Goal: Task Accomplishment & Management: Manage account settings

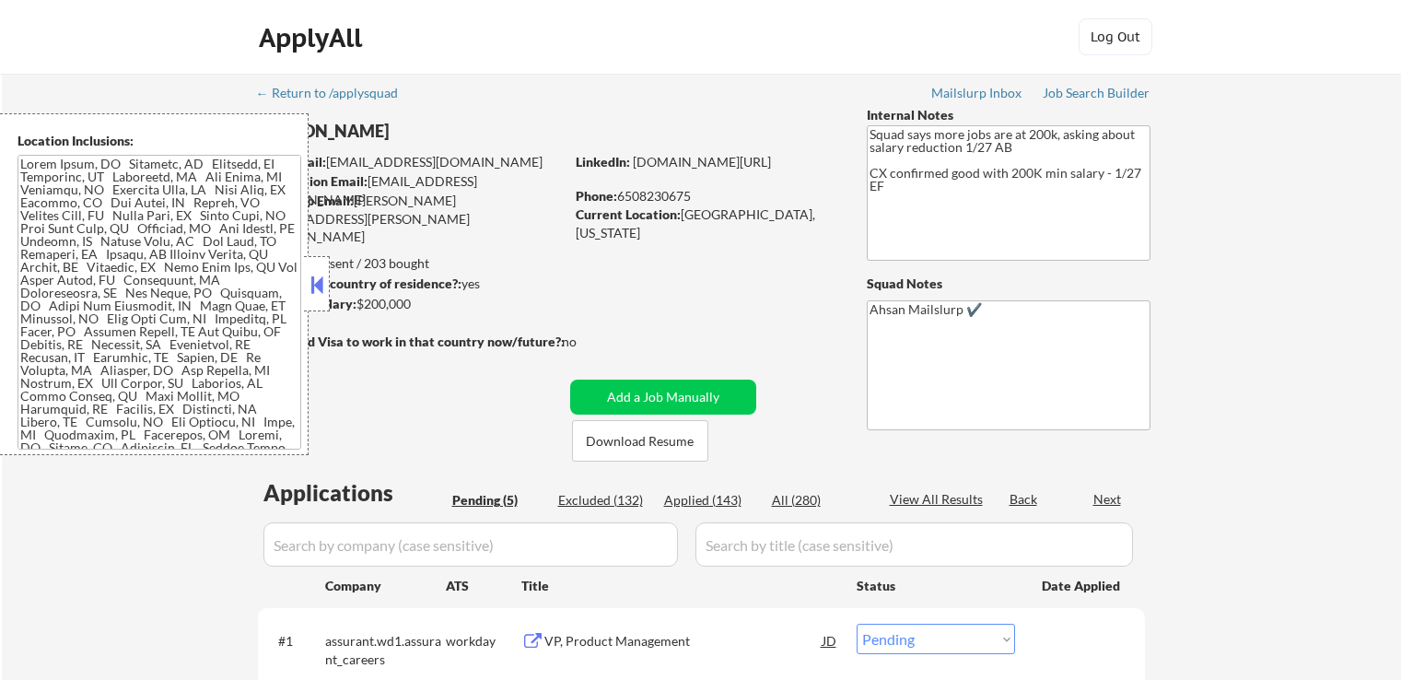
select select ""pending""
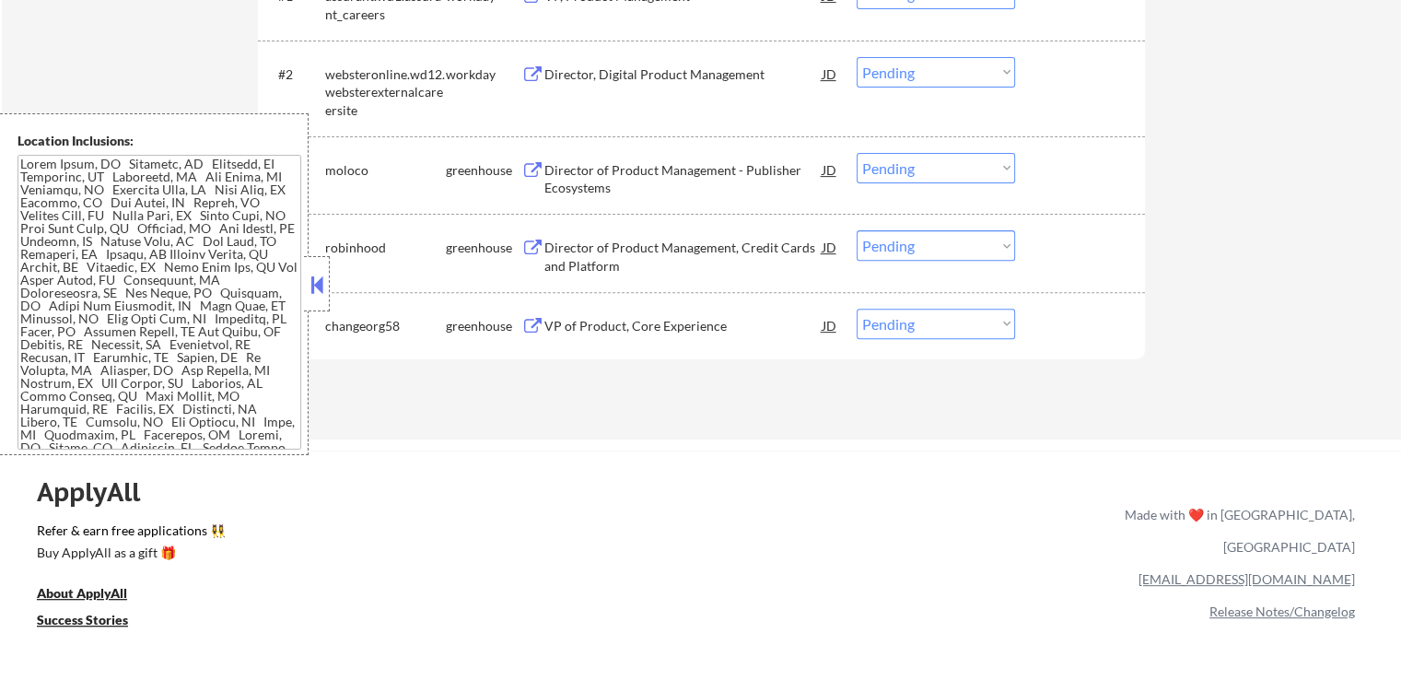
scroll to position [461, 0]
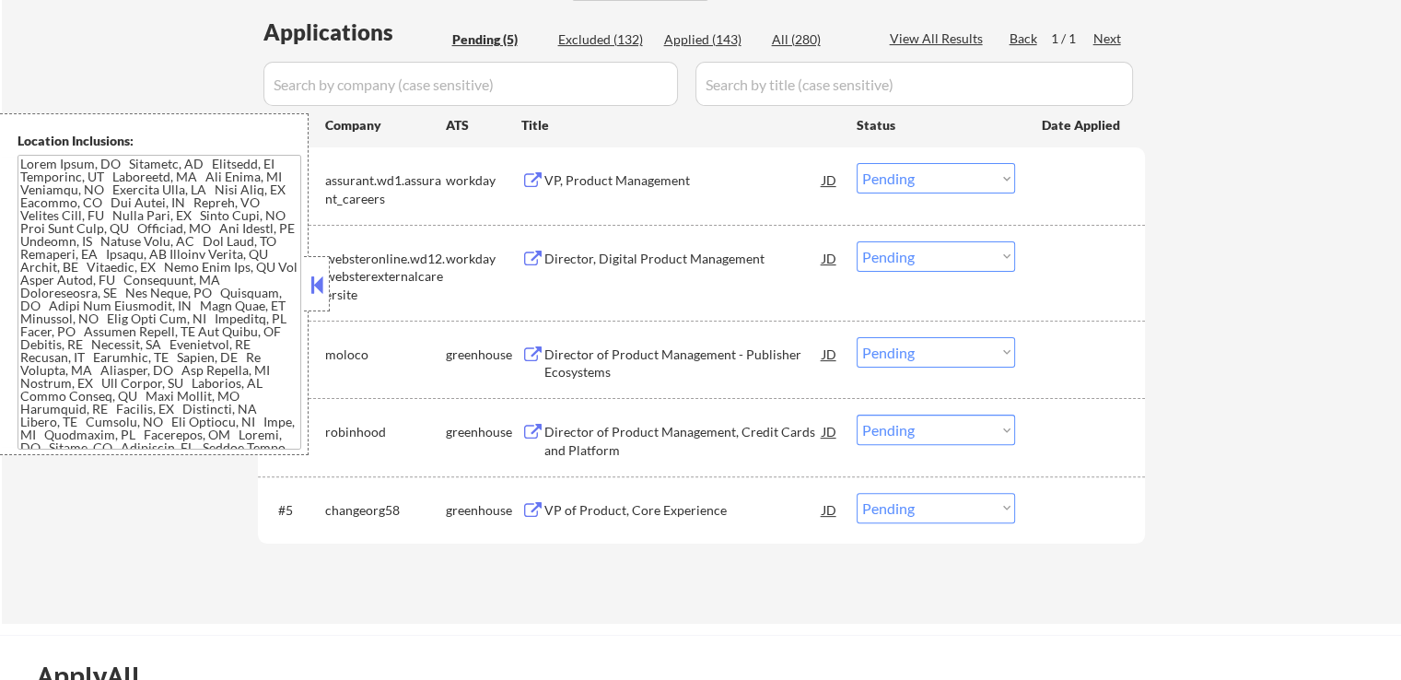
click at [681, 352] on div "Director of Product Management - Publisher Ecosystems" at bounding box center [683, 363] width 278 height 36
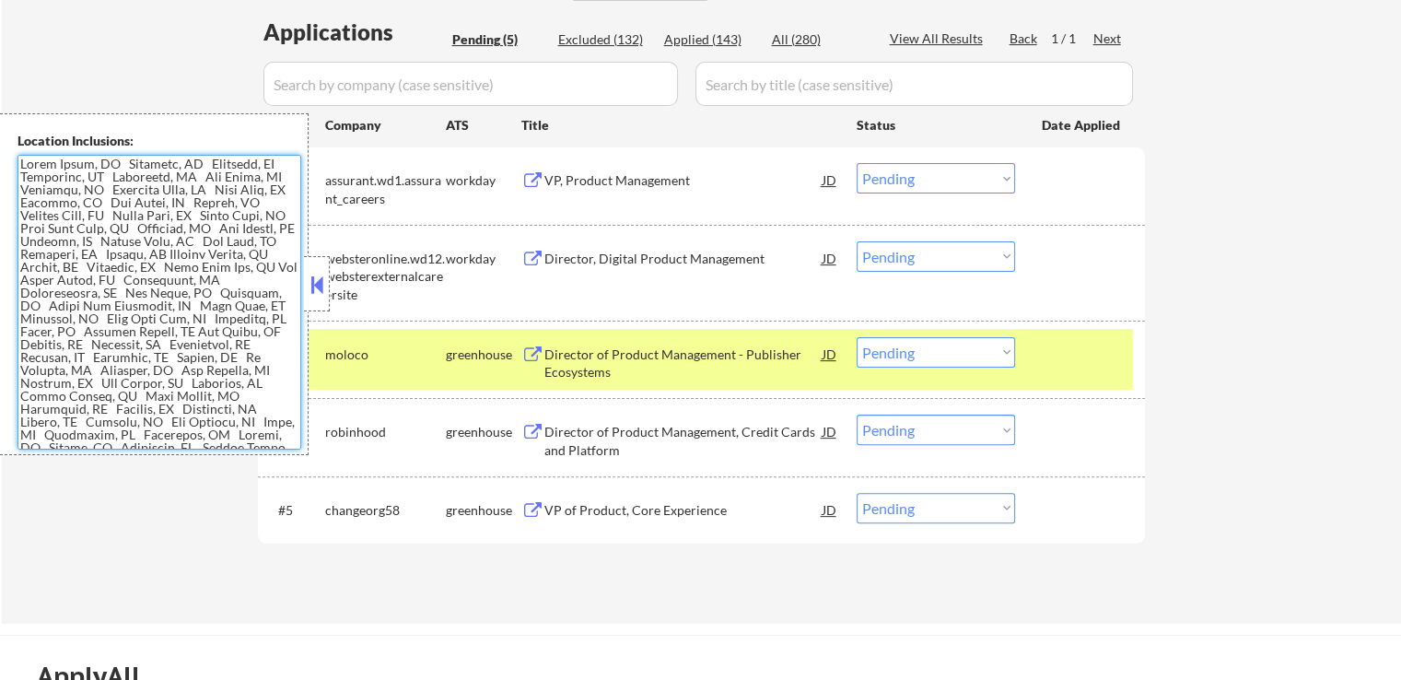
click at [151, 234] on textarea at bounding box center [160, 302] width 284 height 295
click at [677, 167] on div "VP, Product Management" at bounding box center [683, 179] width 278 height 33
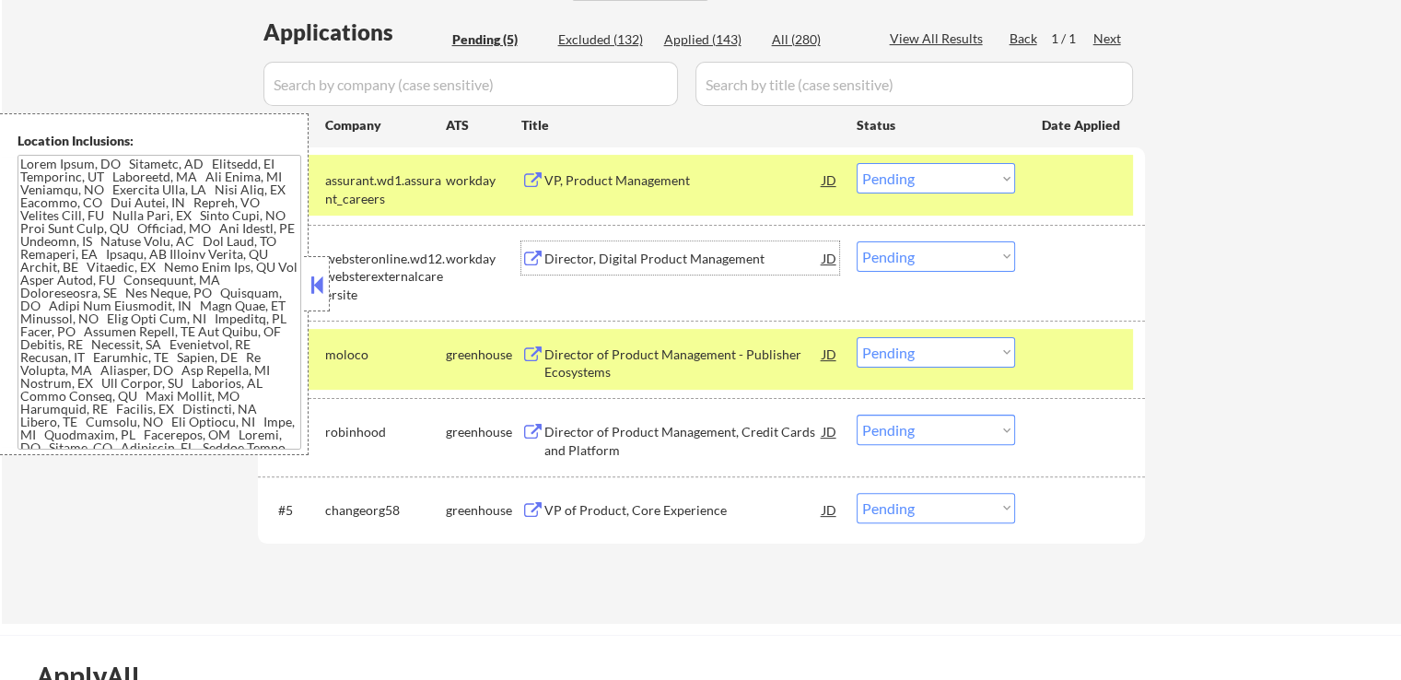
click at [726, 247] on div "Director, Digital Product Management" at bounding box center [683, 257] width 278 height 33
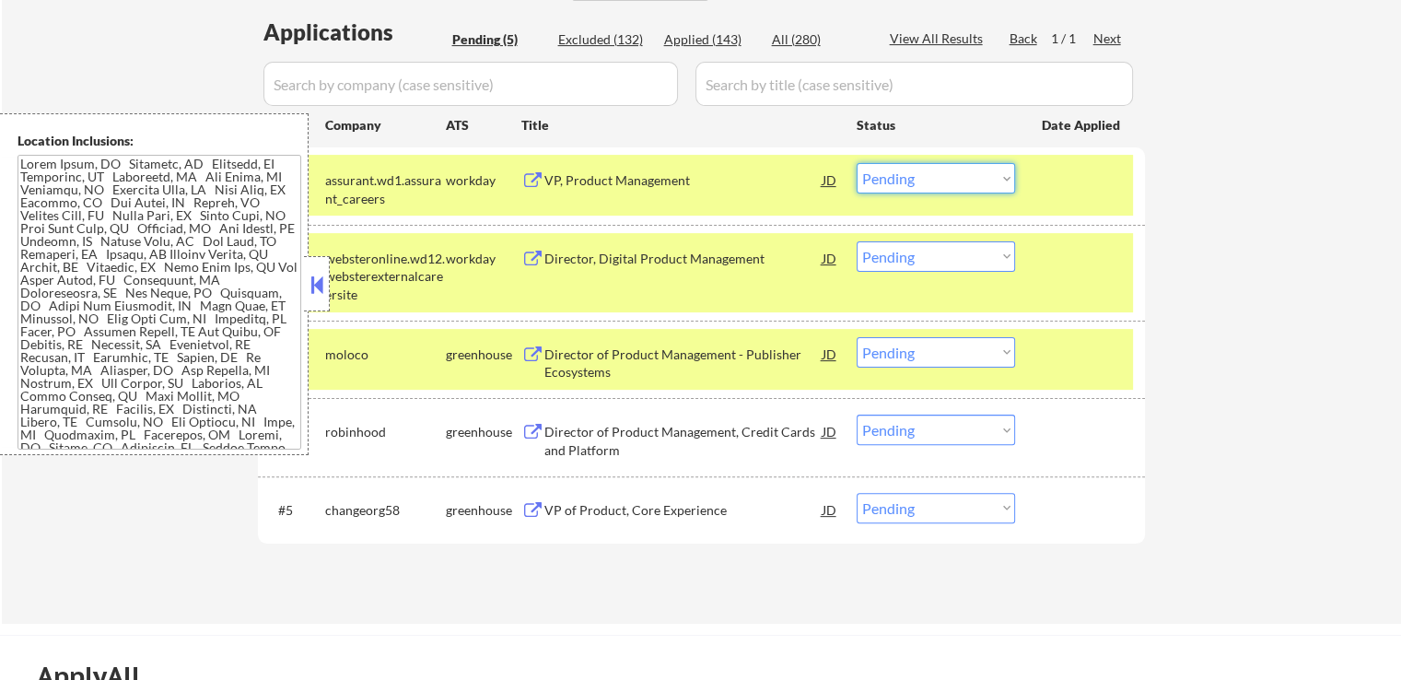
click at [894, 174] on select "Choose an option... Pending Applied Excluded (Questions) Excluded (Expired) Exc…" at bounding box center [936, 178] width 158 height 30
click at [857, 163] on select "Choose an option... Pending Applied Excluded (Questions) Excluded (Expired) Exc…" at bounding box center [936, 178] width 158 height 30
click at [722, 351] on div "Director of Product Management - Publisher Ecosystems" at bounding box center [683, 363] width 278 height 36
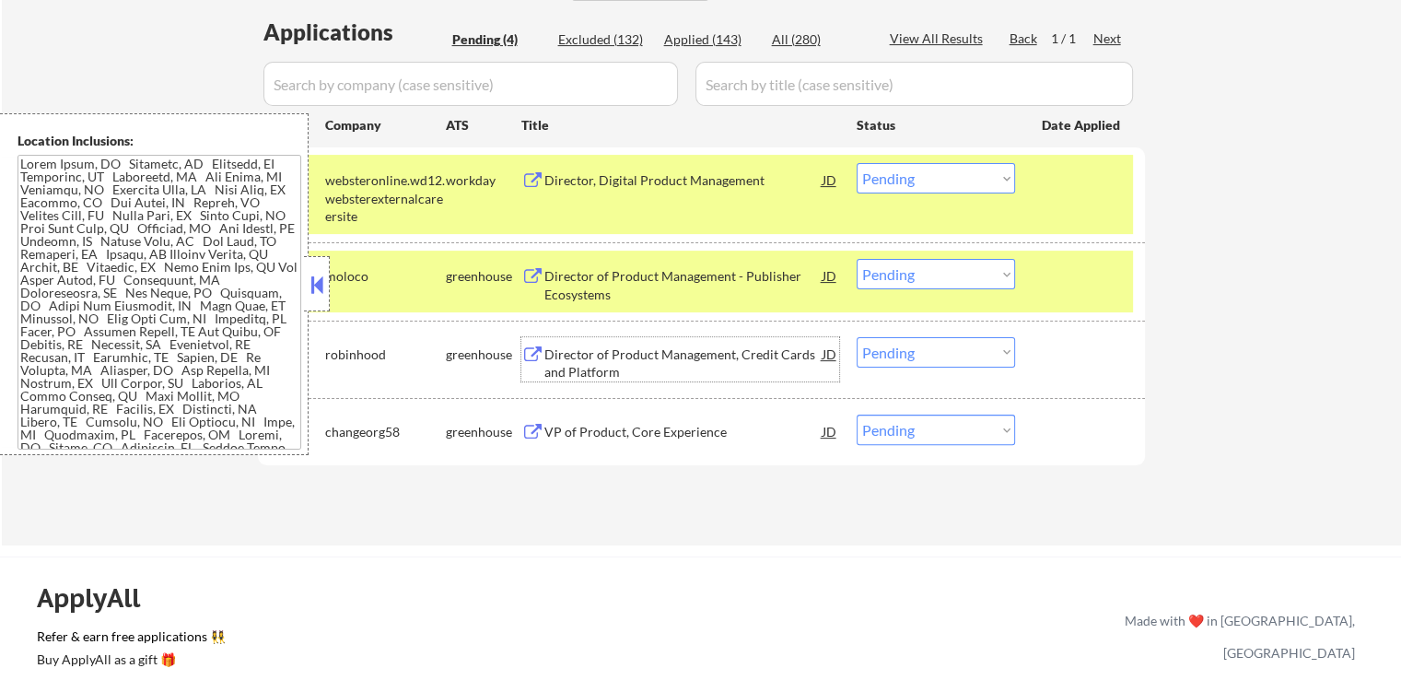
click at [926, 176] on select "Choose an option... Pending Applied Excluded (Questions) Excluded (Expired) Exc…" at bounding box center [936, 178] width 158 height 30
click at [857, 163] on select "Choose an option... Pending Applied Excluded (Questions) Excluded (Expired) Exc…" at bounding box center [936, 178] width 158 height 30
click at [734, 348] on div "Director of Product Management, Credit Cards and Platform" at bounding box center [683, 363] width 278 height 36
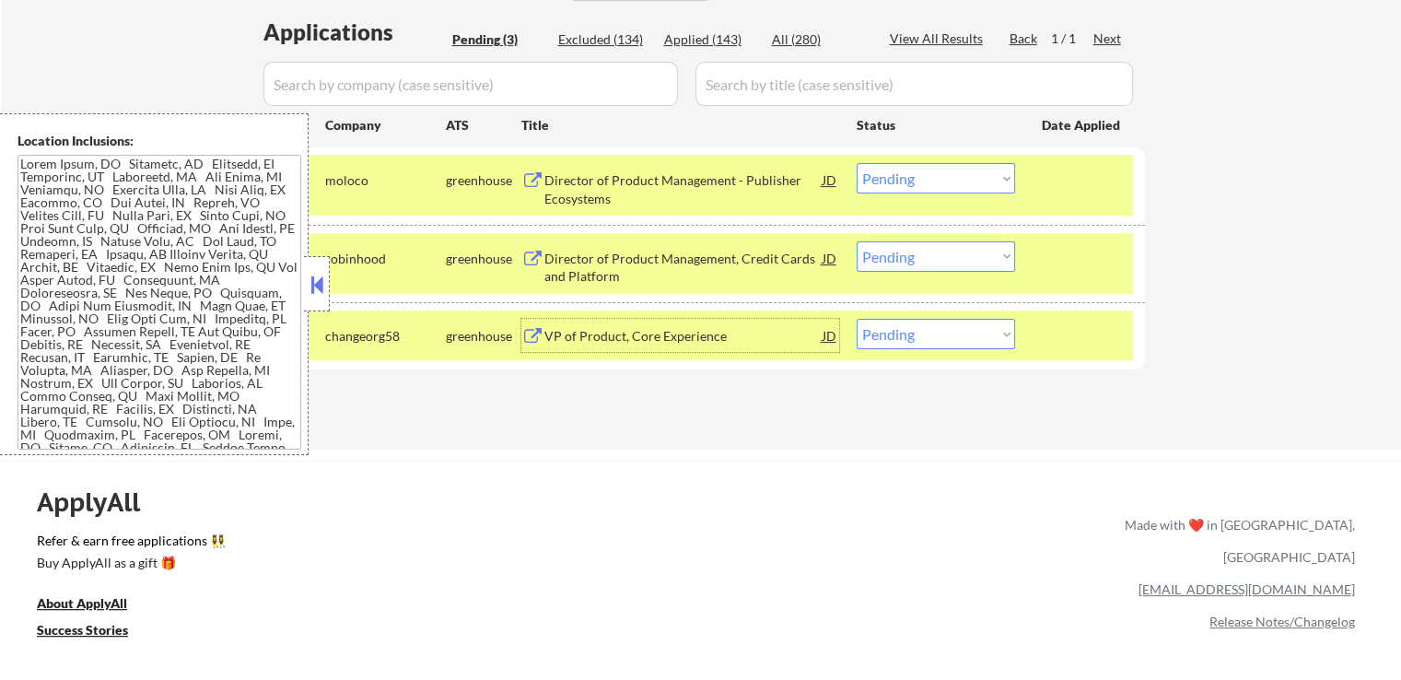
click at [927, 176] on select "Choose an option... Pending Applied Excluded (Questions) Excluded (Expired) Exc…" at bounding box center [936, 178] width 158 height 30
click at [857, 163] on select "Choose an option... Pending Applied Excluded (Questions) Excluded (Expired) Exc…" at bounding box center [936, 178] width 158 height 30
click at [737, 329] on div "VP of Product, Core Experience" at bounding box center [683, 336] width 278 height 18
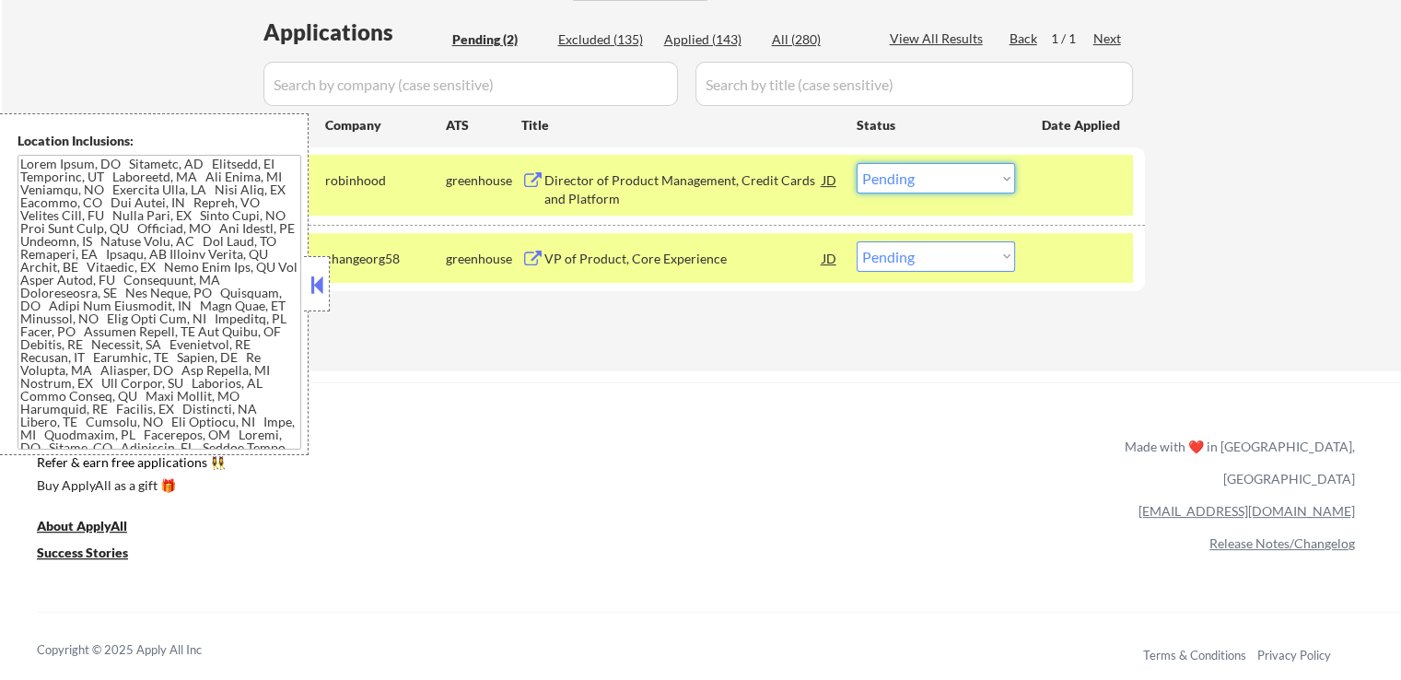
click at [907, 183] on select "Choose an option... Pending Applied Excluded (Questions) Excluded (Expired) Exc…" at bounding box center [936, 178] width 158 height 30
click at [857, 163] on select "Choose an option... Pending Applied Excluded (Questions) Excluded (Expired) Exc…" at bounding box center [936, 178] width 158 height 30
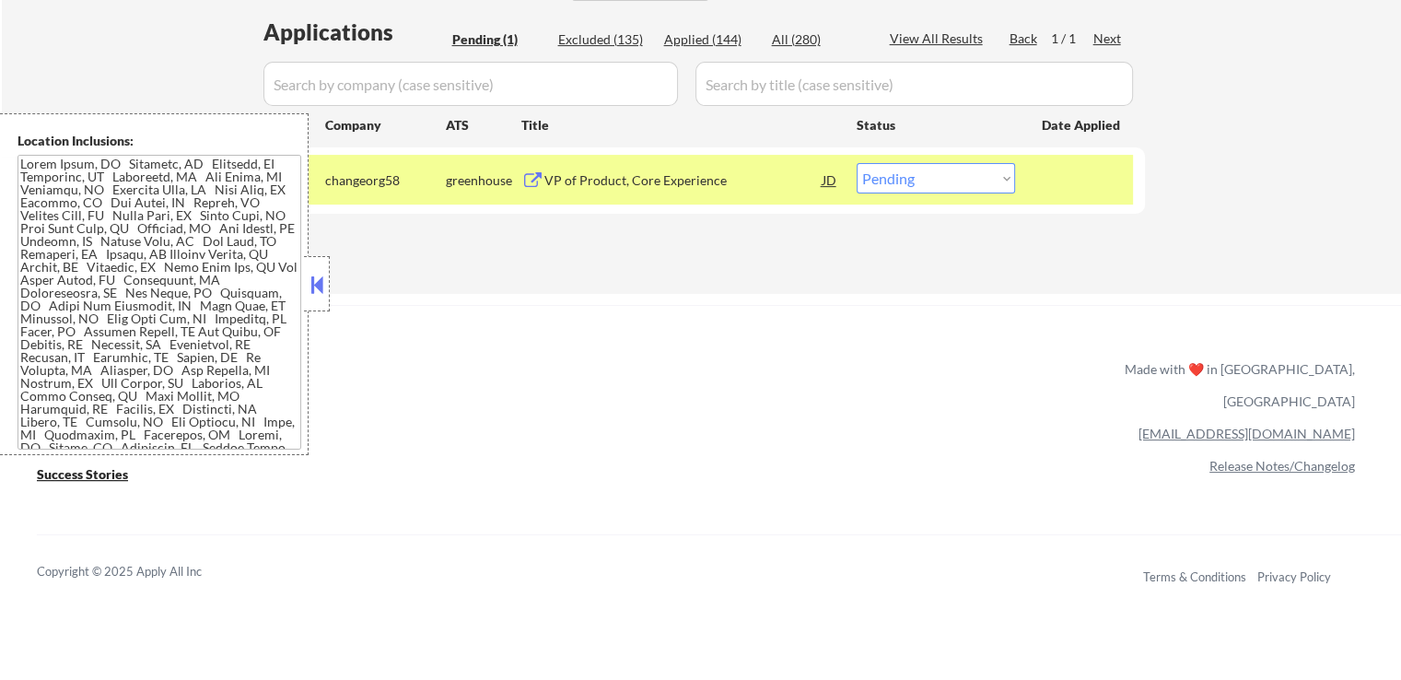
click at [907, 185] on select "Choose an option... Pending Applied Excluded (Questions) Excluded (Expired) Exc…" at bounding box center [936, 178] width 158 height 30
select select ""excluded""
click at [857, 163] on select "Choose an option... Pending Applied Excluded (Questions) Excluded (Expired) Exc…" at bounding box center [936, 178] width 158 height 30
